Goal: Task Accomplishment & Management: Manage account settings

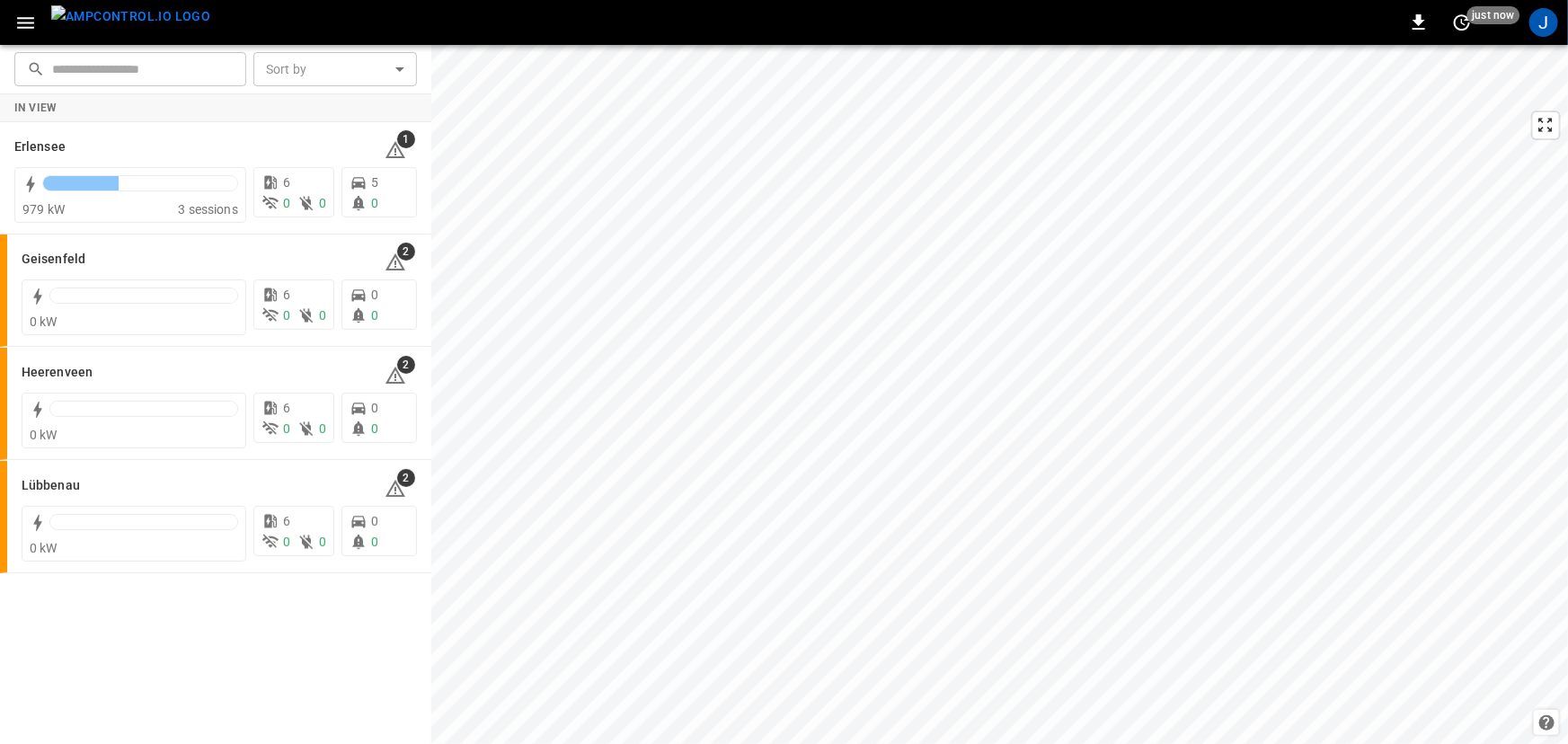
click at [22, 26] on icon "button" at bounding box center [26, 23] width 22 height 22
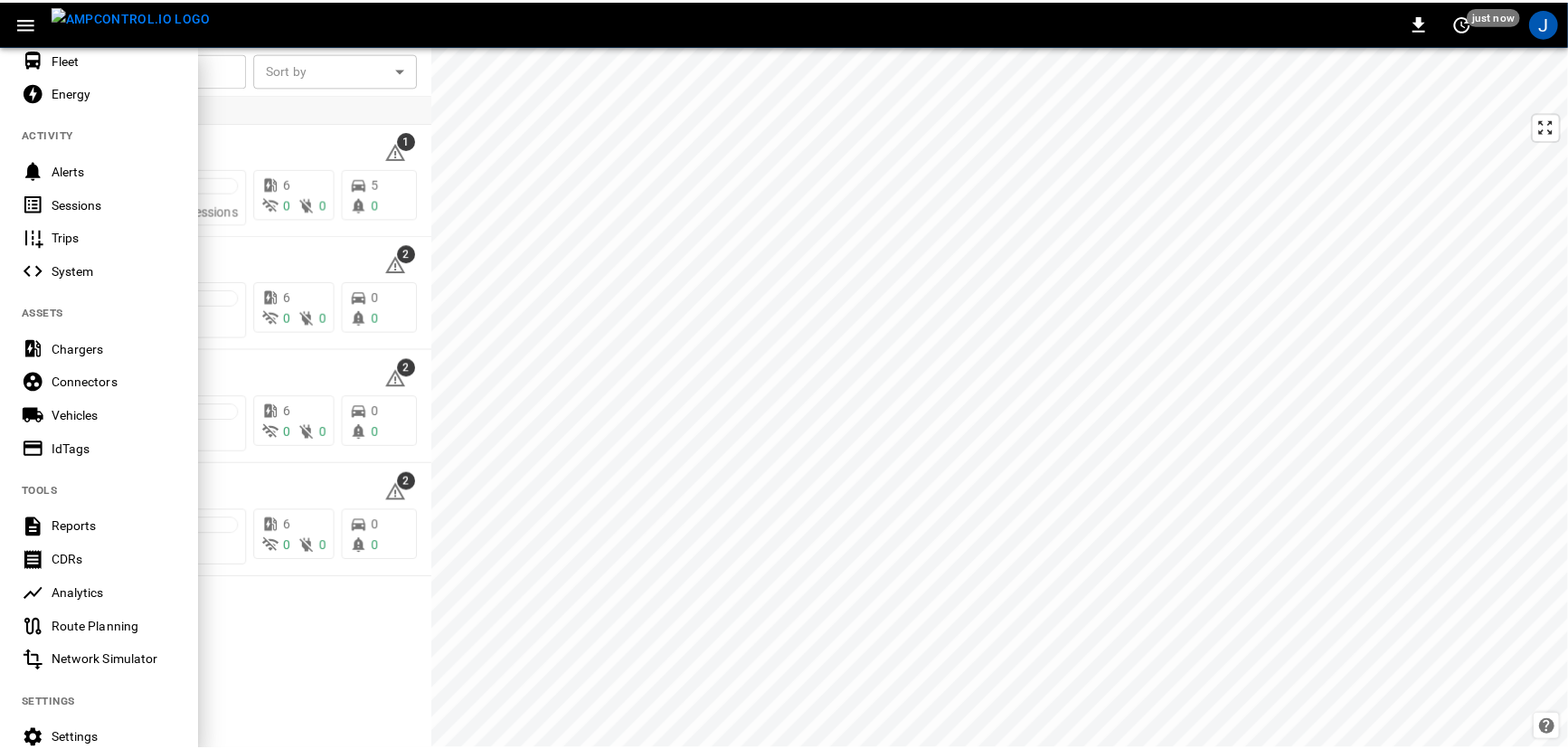
scroll to position [327, 0]
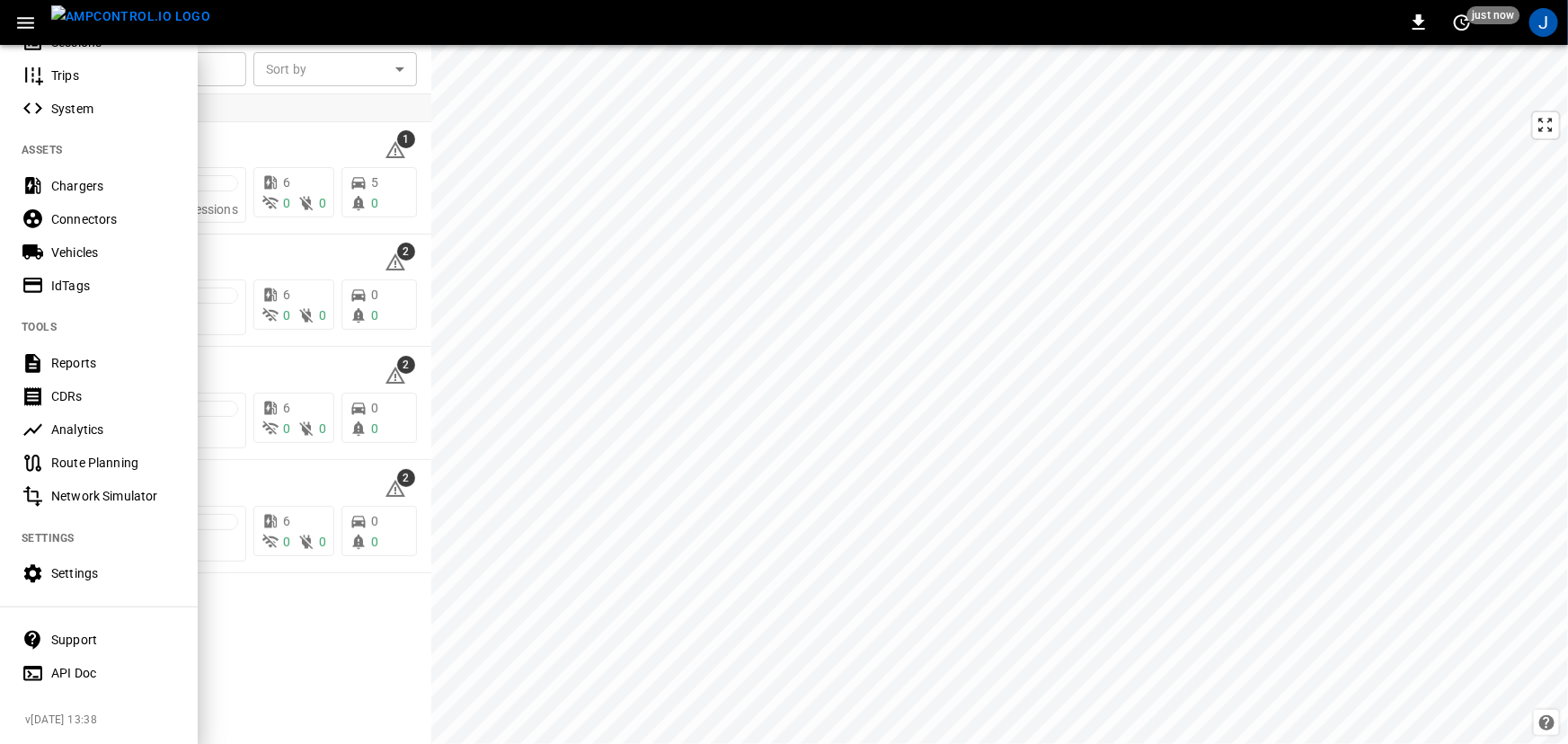
drag, startPoint x: 103, startPoint y: 565, endPoint x: 125, endPoint y: 565, distance: 22.0
click at [102, 565] on div "Settings" at bounding box center [113, 573] width 125 height 18
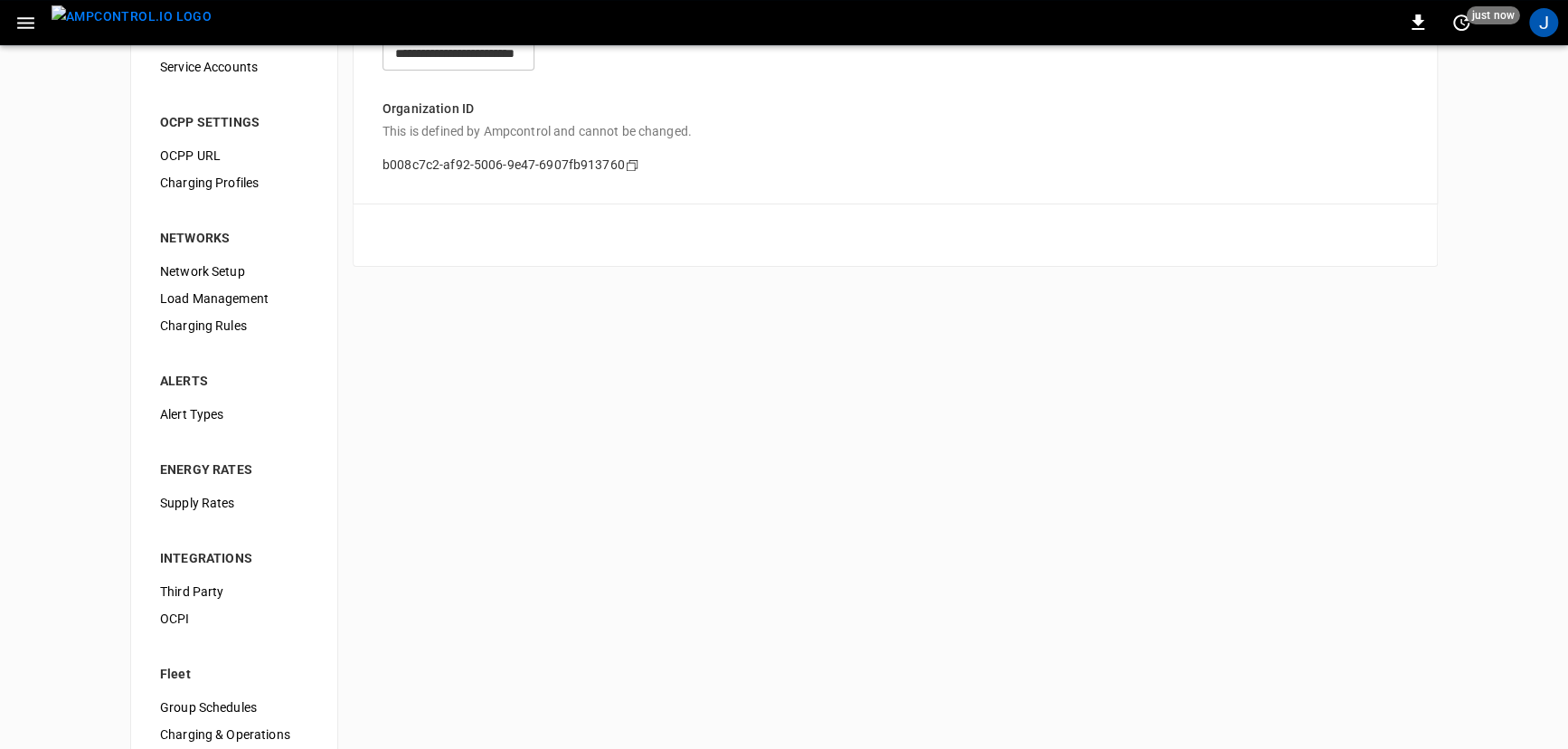
scroll to position [151, 0]
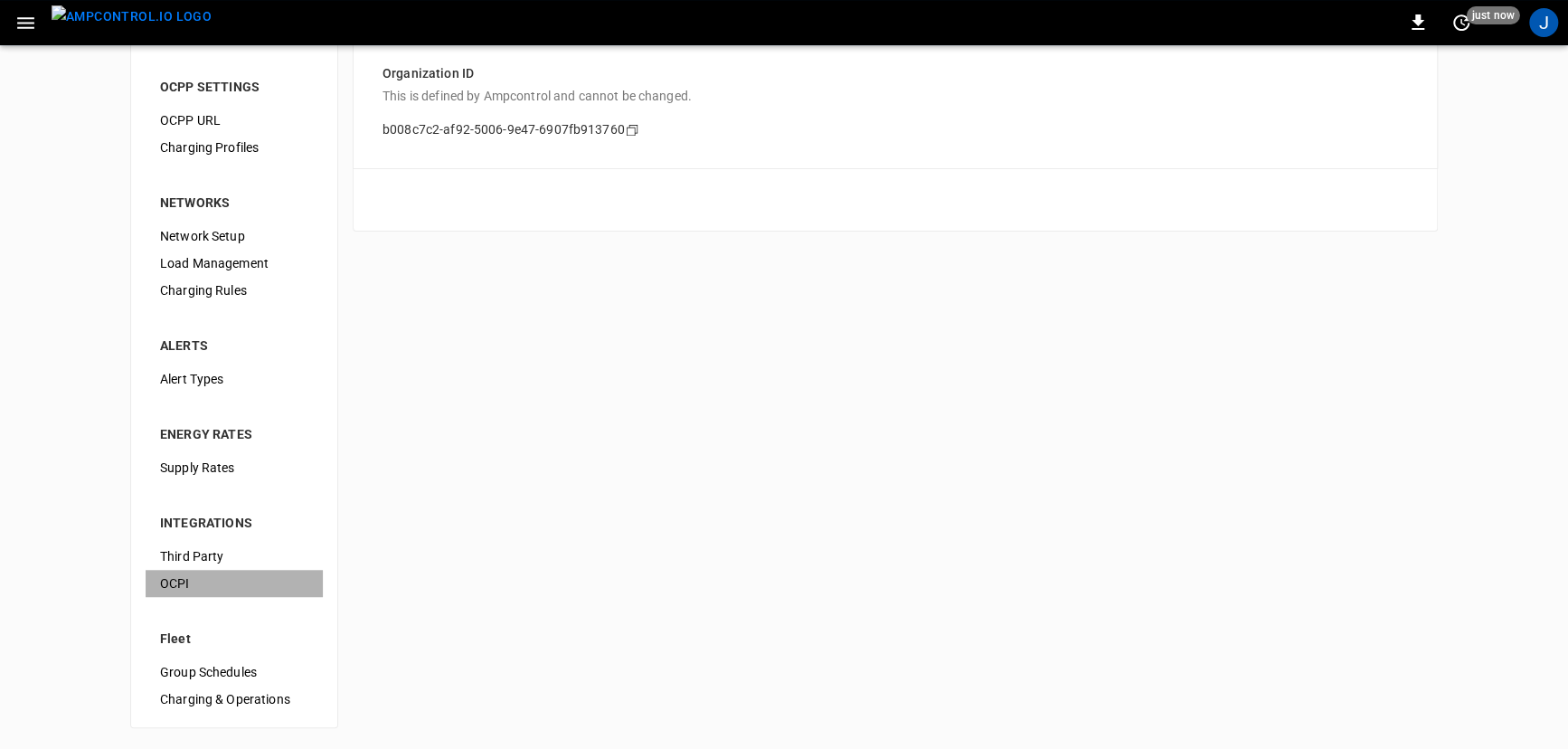
click at [208, 580] on span "OCPI" at bounding box center [234, 584] width 148 height 19
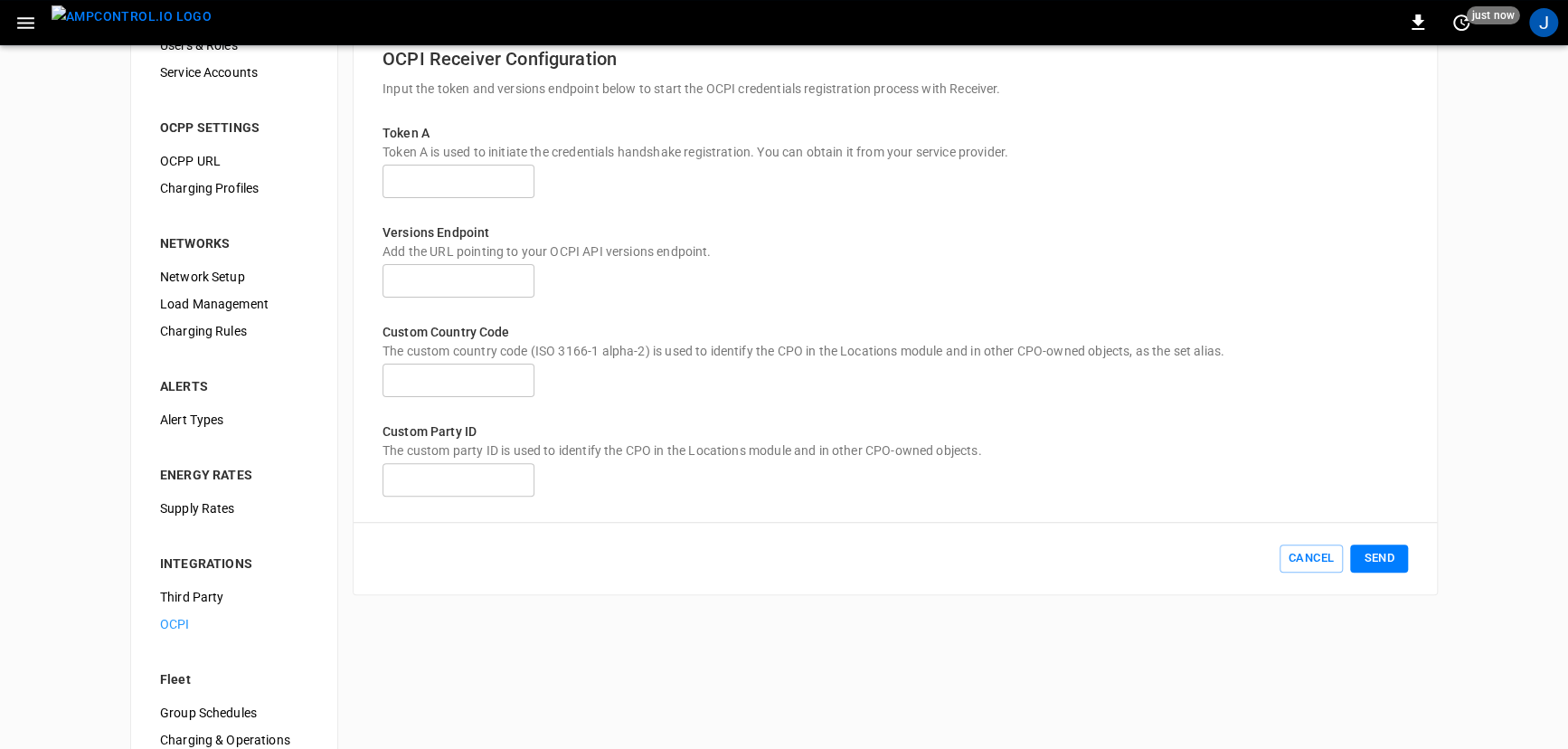
scroll to position [151, 0]
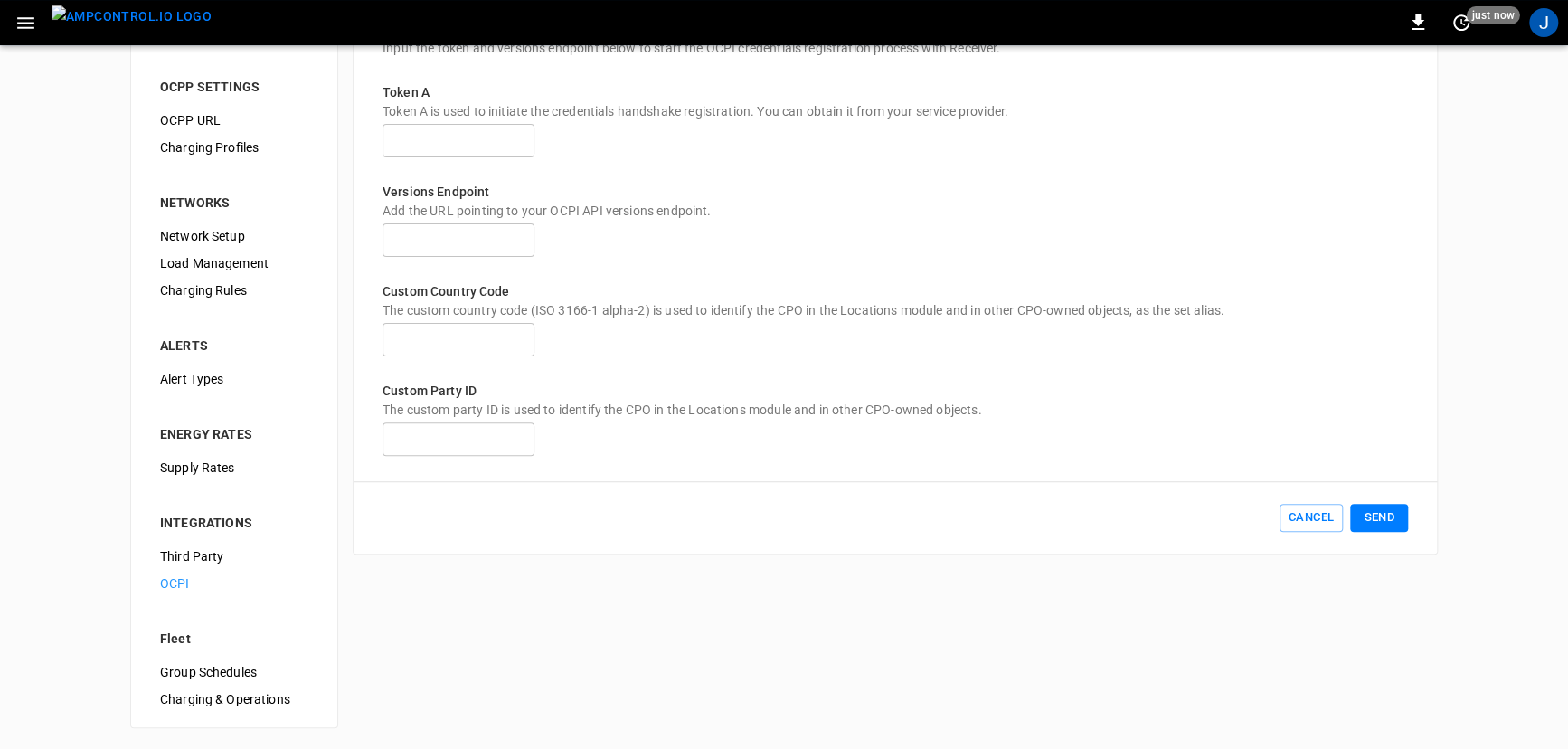
click at [208, 557] on span "Third Party" at bounding box center [234, 557] width 148 height 19
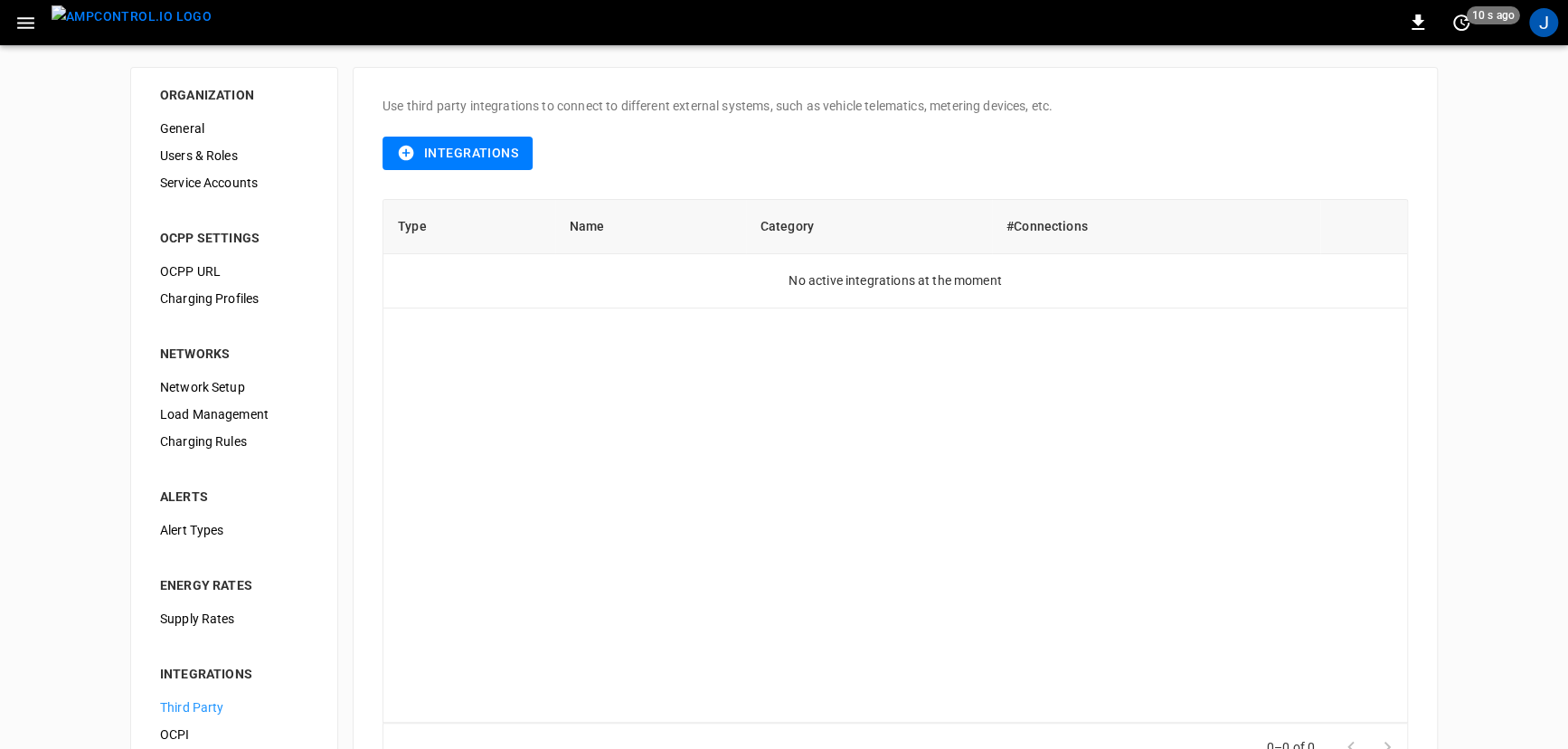
click at [481, 150] on button "Integrations" at bounding box center [457, 153] width 150 height 34
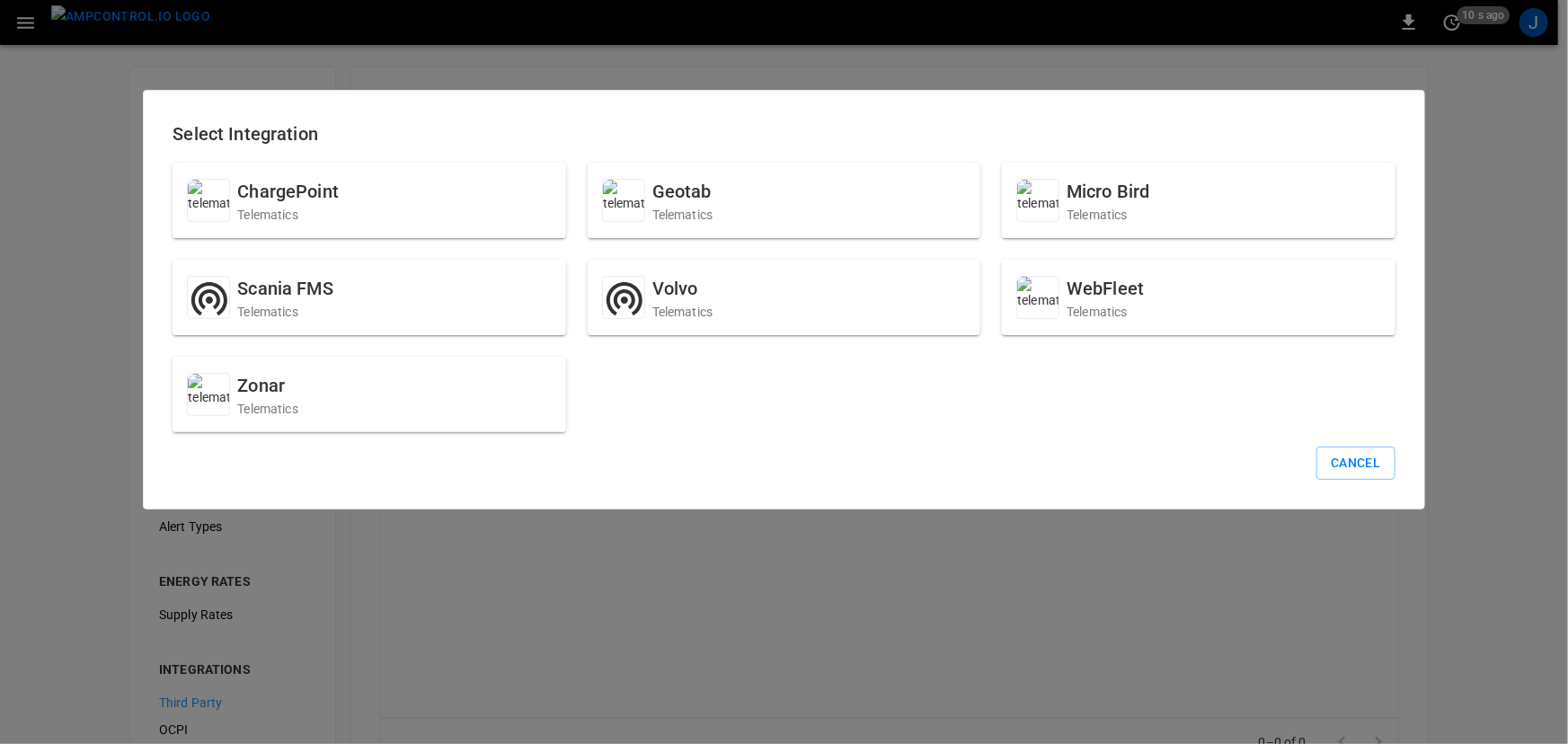
drag, startPoint x: 1380, startPoint y: 467, endPoint x: 1343, endPoint y: 396, distance: 80.1
click at [1379, 467] on button "Cancel" at bounding box center [1355, 463] width 78 height 33
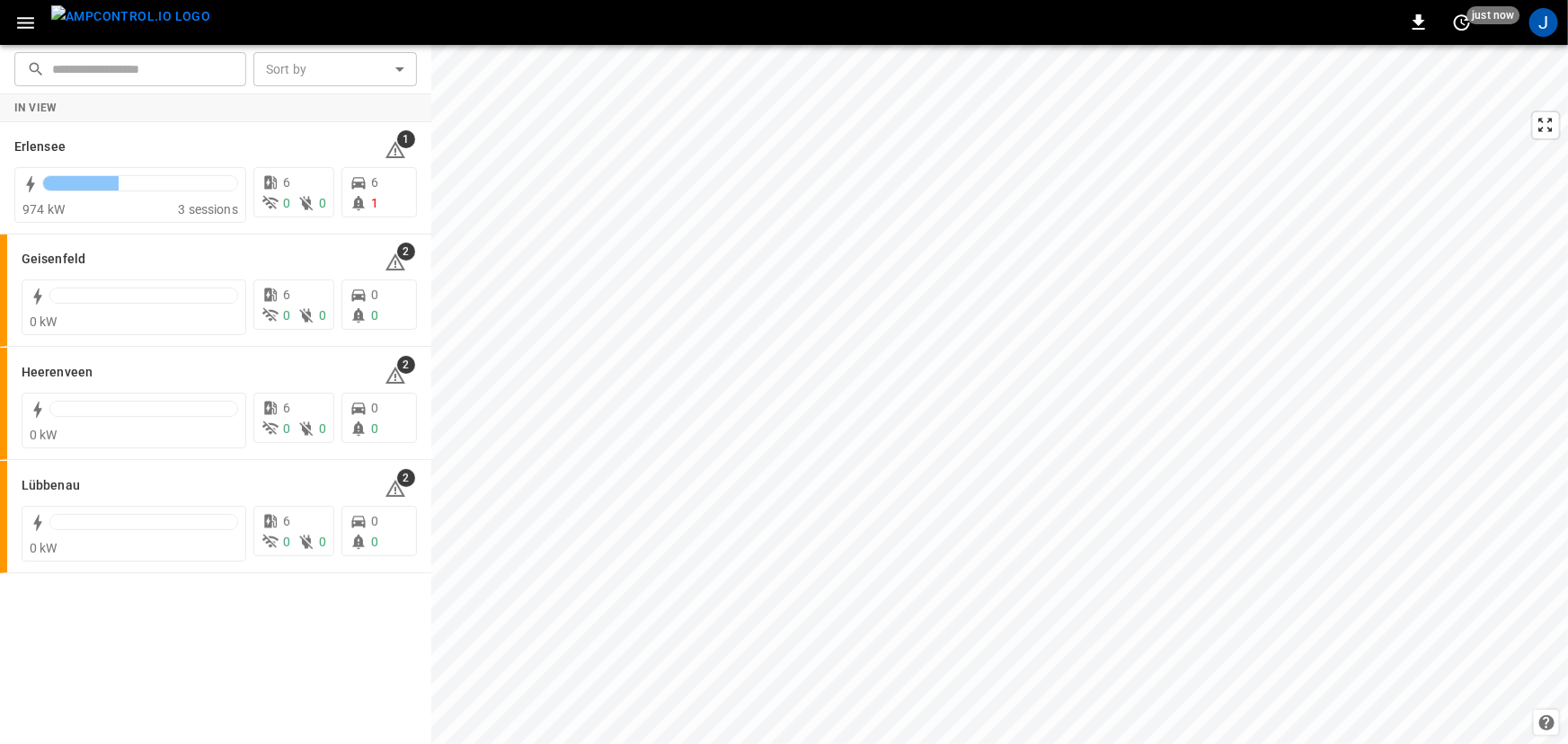
drag, startPoint x: 44, startPoint y: 19, endPoint x: 45, endPoint y: 38, distance: 19.0
click at [43, 19] on div "0 just now J" at bounding box center [784, 22] width 1568 height 45
click at [29, 38] on button "button" at bounding box center [26, 23] width 37 height 33
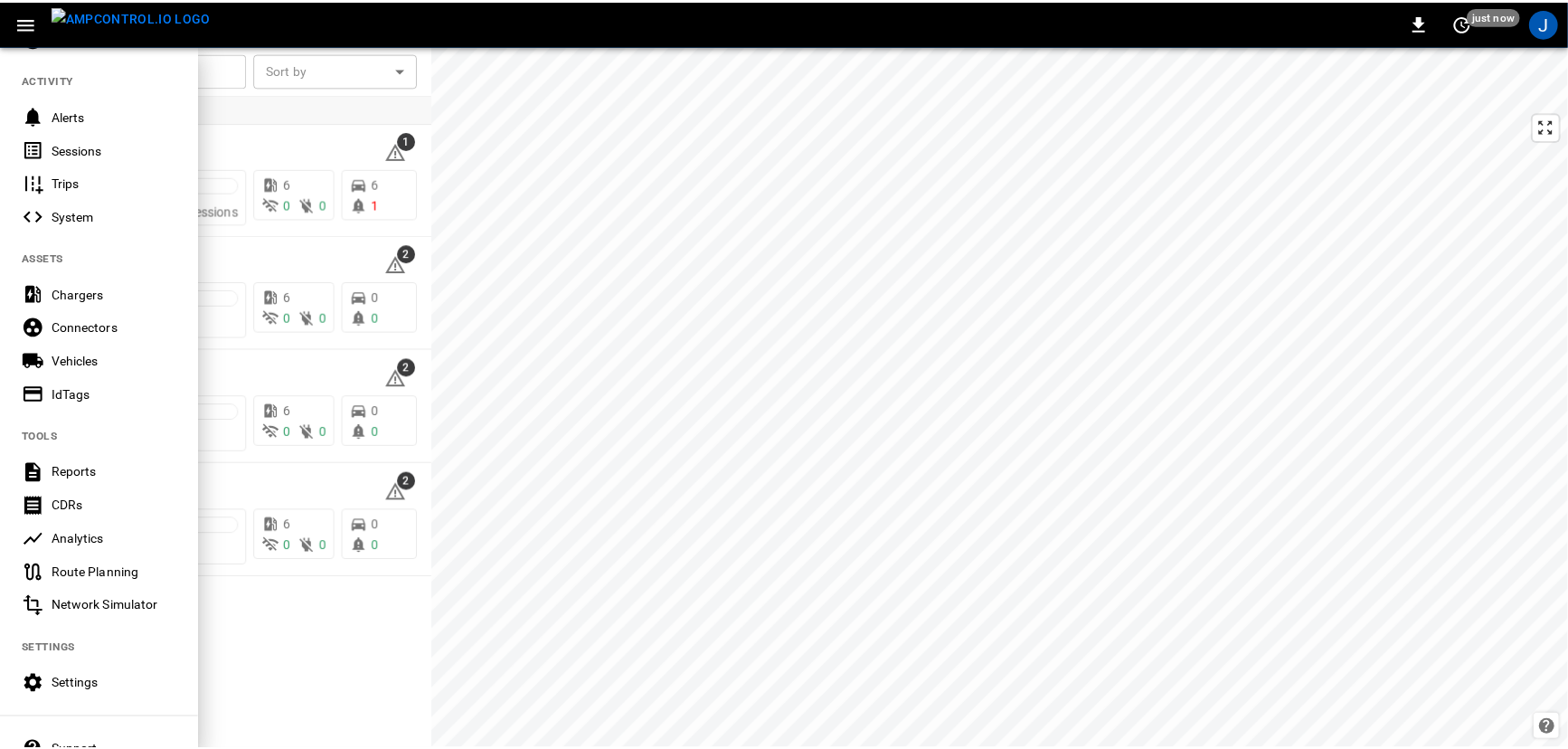
scroll to position [327, 0]
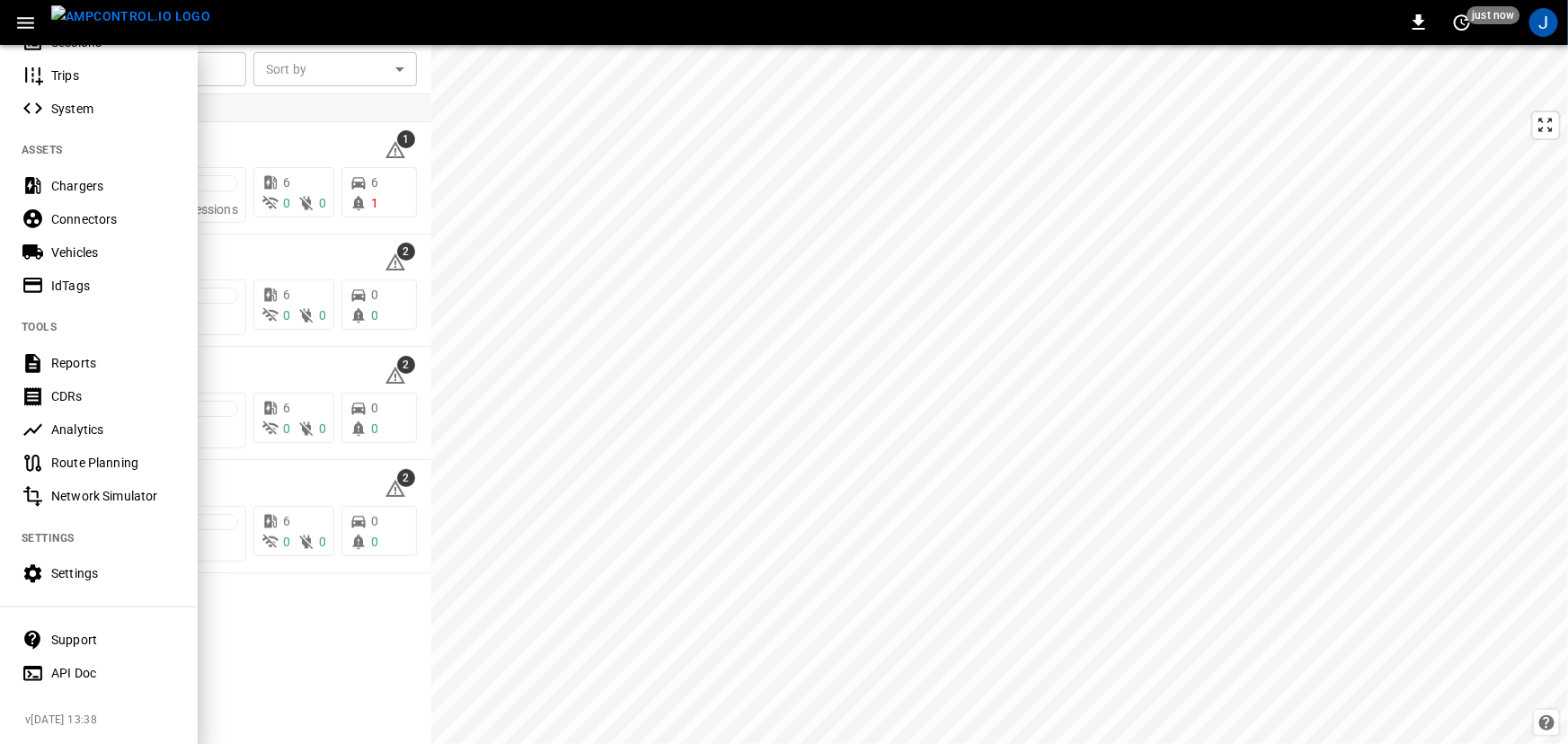
click at [86, 564] on div "Settings" at bounding box center [113, 573] width 125 height 18
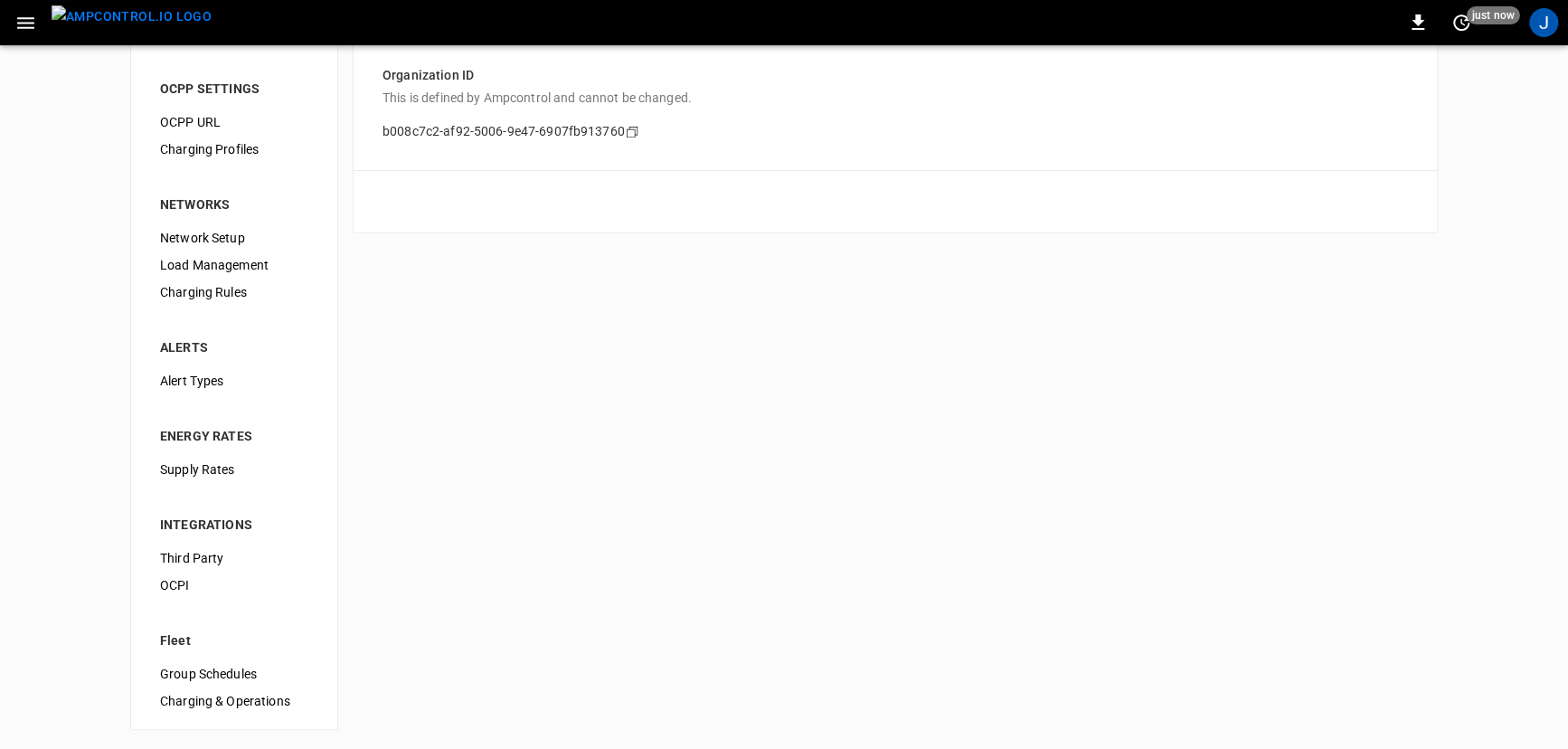
scroll to position [151, 0]
click at [237, 587] on span "OCPI" at bounding box center [234, 584] width 148 height 19
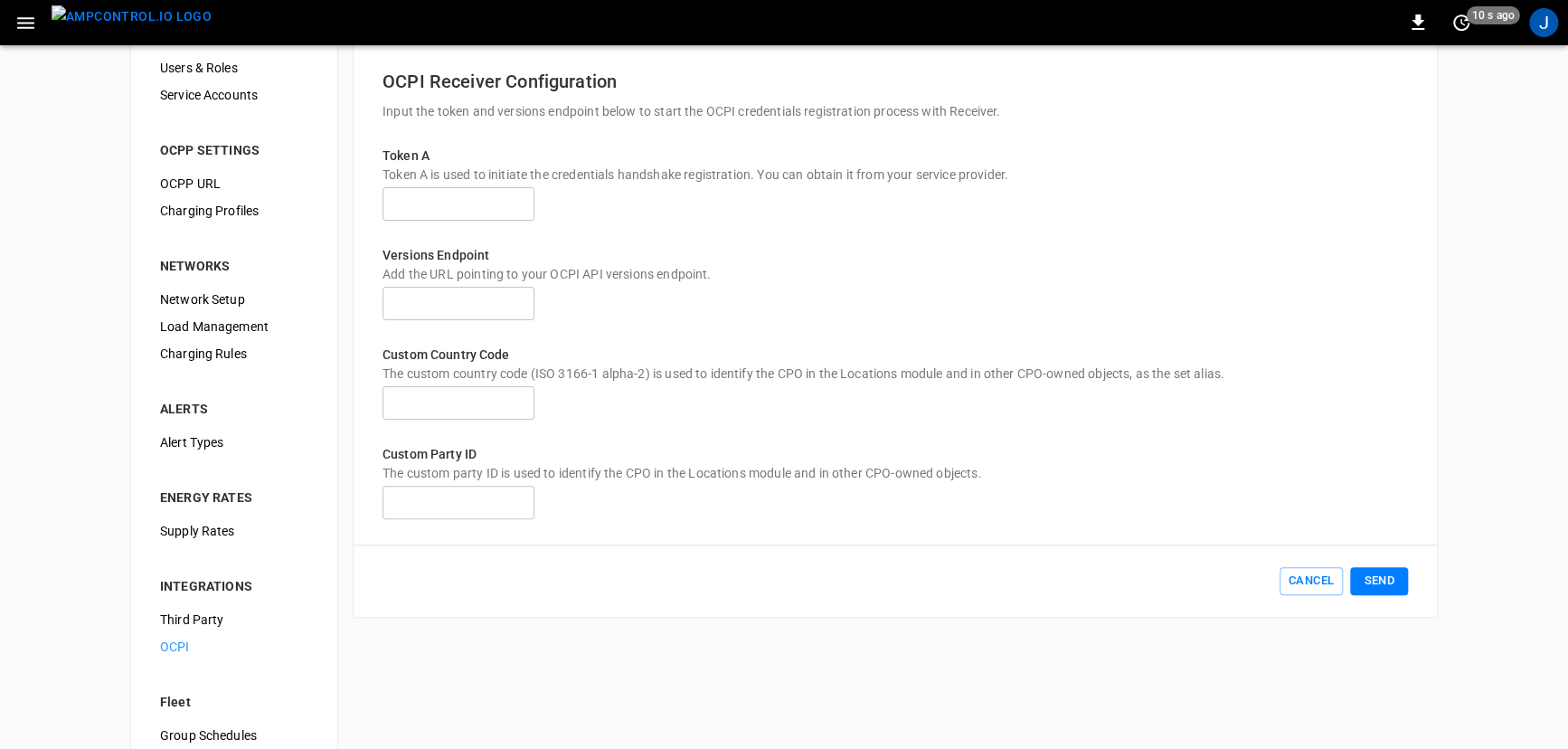
scroll to position [151, 0]
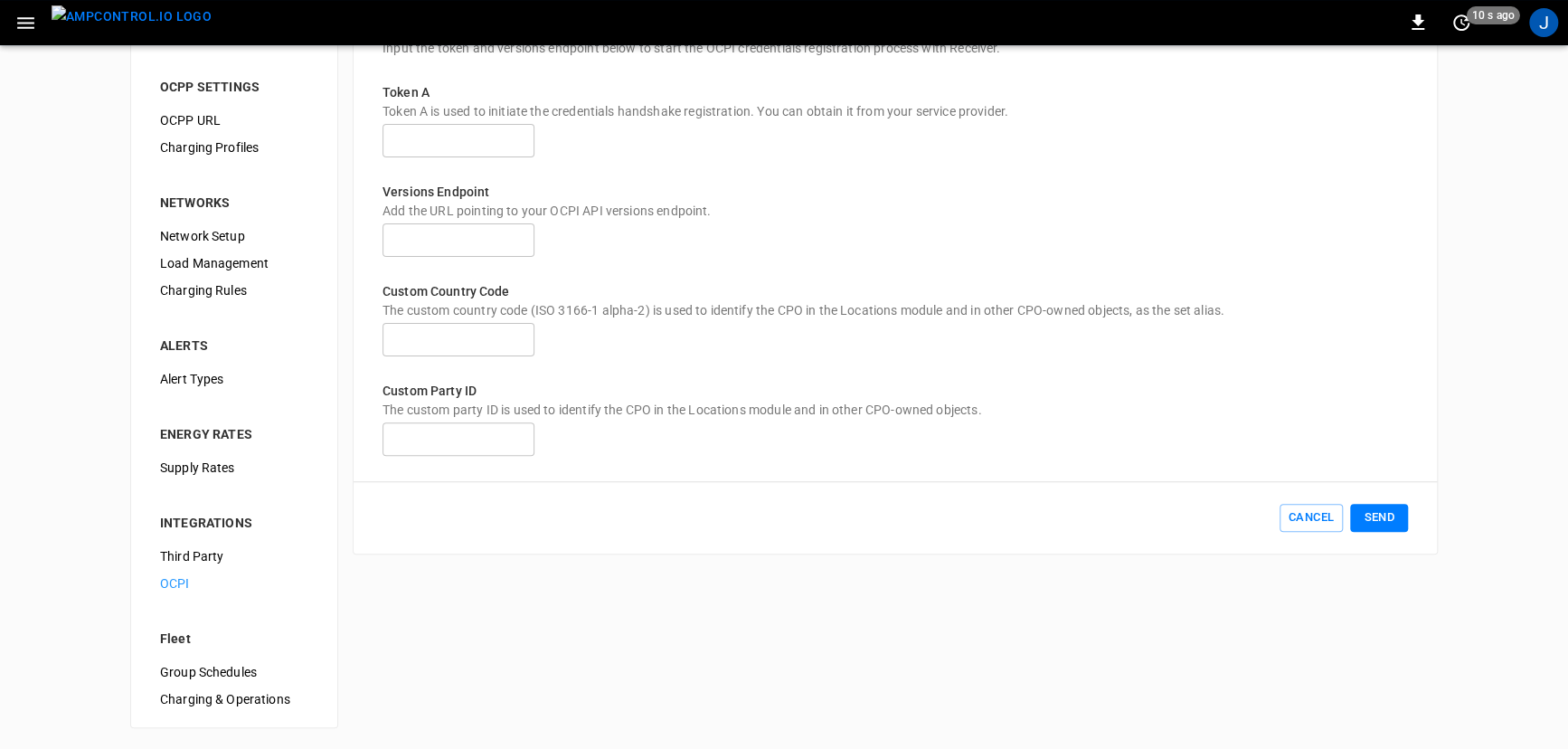
click at [229, 562] on span "Third Party" at bounding box center [234, 557] width 148 height 19
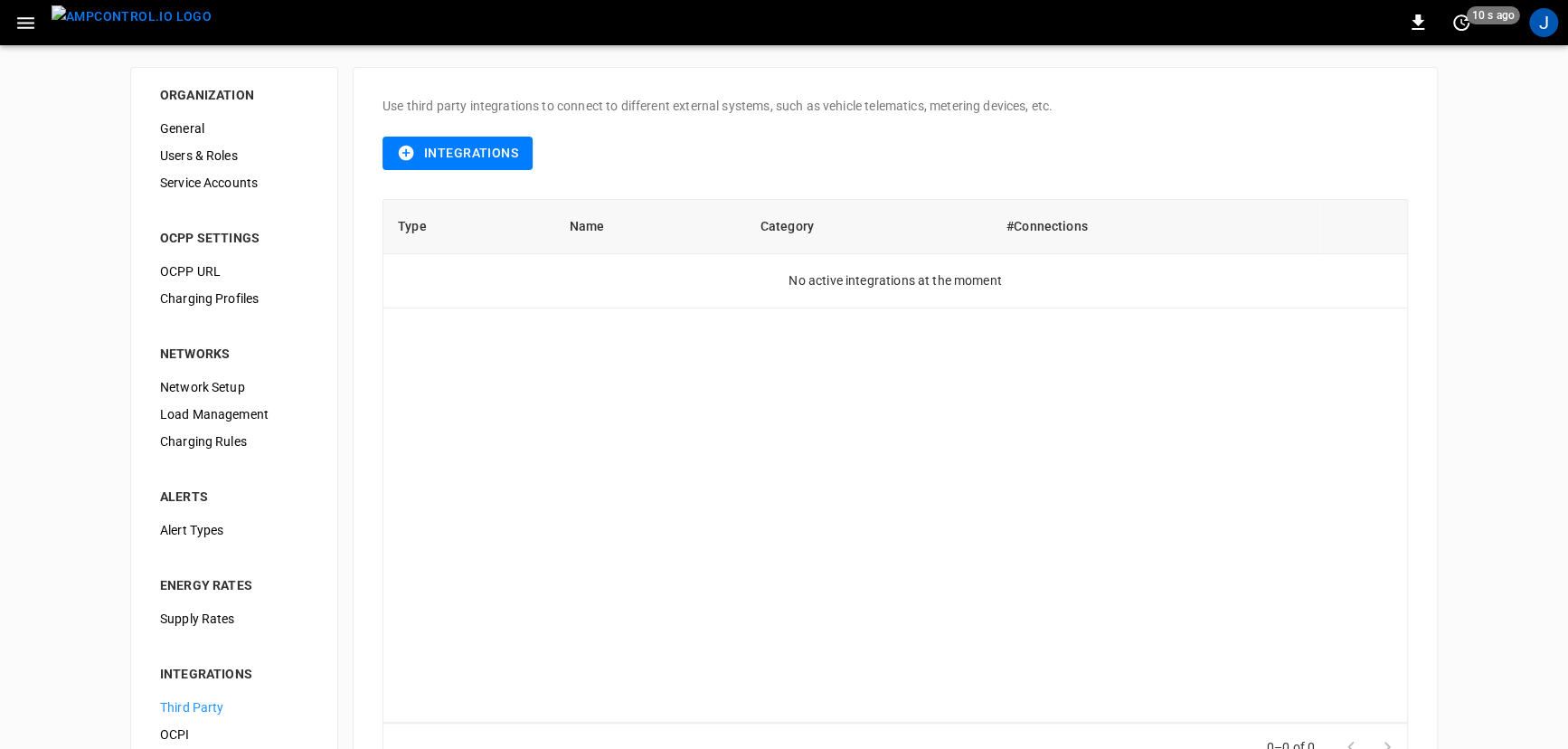
click at [426, 152] on button "Integrations" at bounding box center [457, 153] width 150 height 34
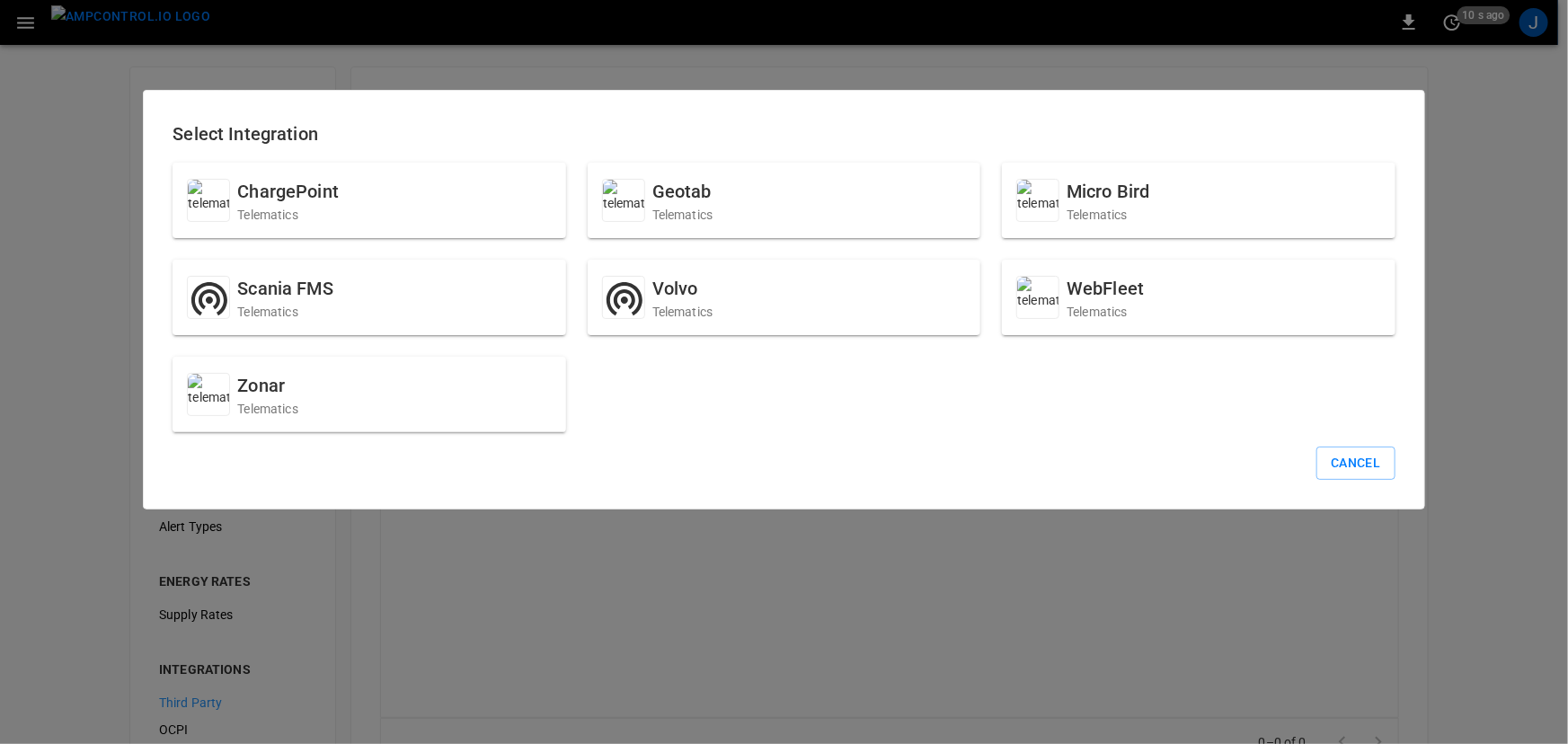
click at [821, 389] on div "ChargePoint Telematics Geotab Telematics Micro Bird Telematics Scania FMS Telem…" at bounding box center [772, 286] width 1244 height 291
click at [1349, 437] on div "Select Integration ChargePoint Telematics Geotab Telematics Micro Bird Telemati…" at bounding box center [783, 299] width 1281 height 420
click at [1355, 458] on button "Cancel" at bounding box center [1355, 463] width 78 height 33
